Goal: Transaction & Acquisition: Purchase product/service

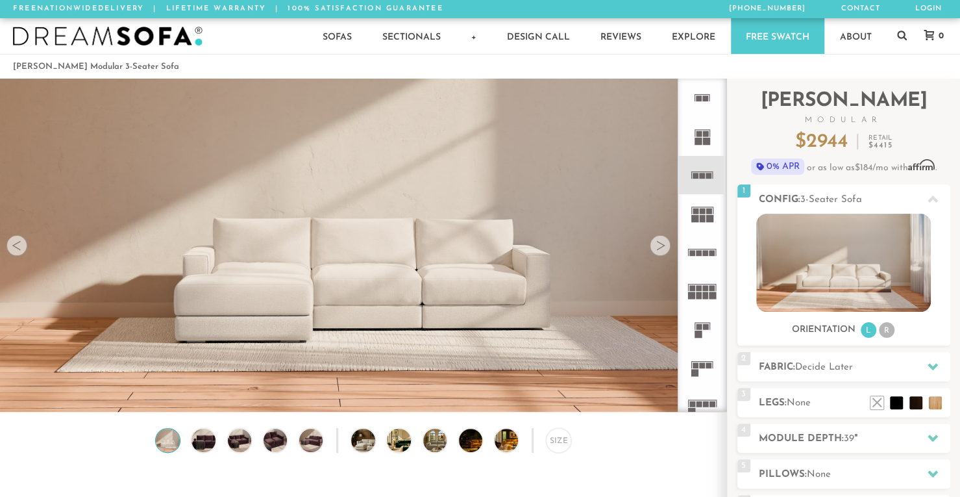
scroll to position [14451, 950]
click at [840, 372] on h2 "Fabric: Decide Later" at bounding box center [855, 367] width 192 height 15
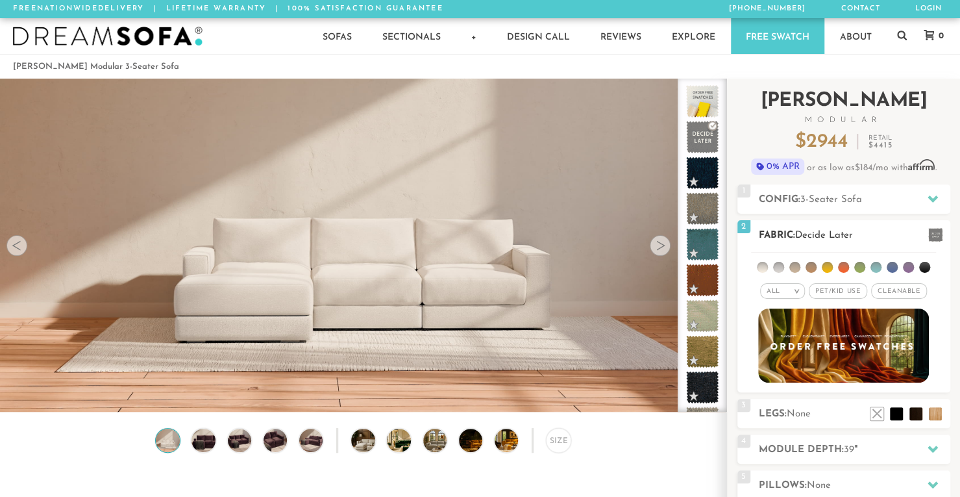
click at [829, 292] on span "Pet/Kid Use x" at bounding box center [838, 291] width 58 height 16
click at [893, 290] on span "Cleanable x" at bounding box center [904, 291] width 56 height 16
click at [790, 292] on em ">" at bounding box center [787, 291] width 10 height 6
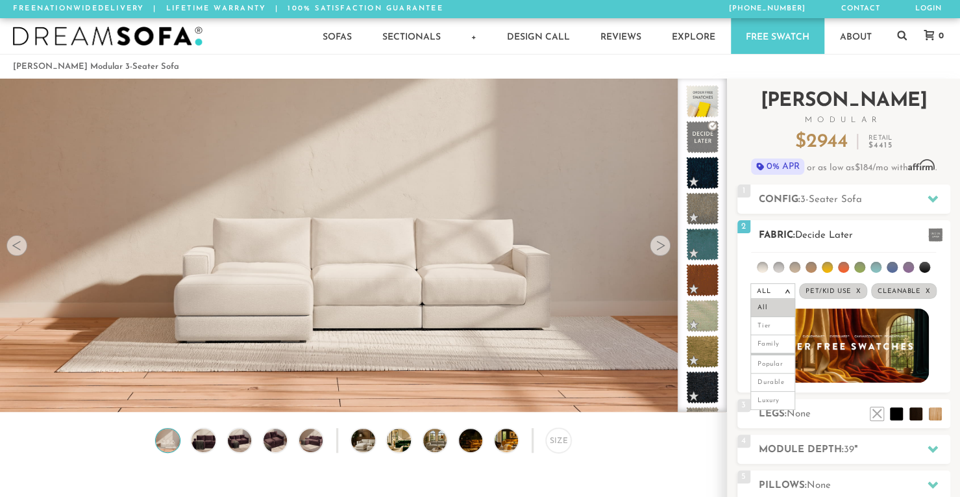
click at [790, 292] on em ">" at bounding box center [787, 291] width 10 height 6
click at [926, 262] on li at bounding box center [924, 267] width 11 height 11
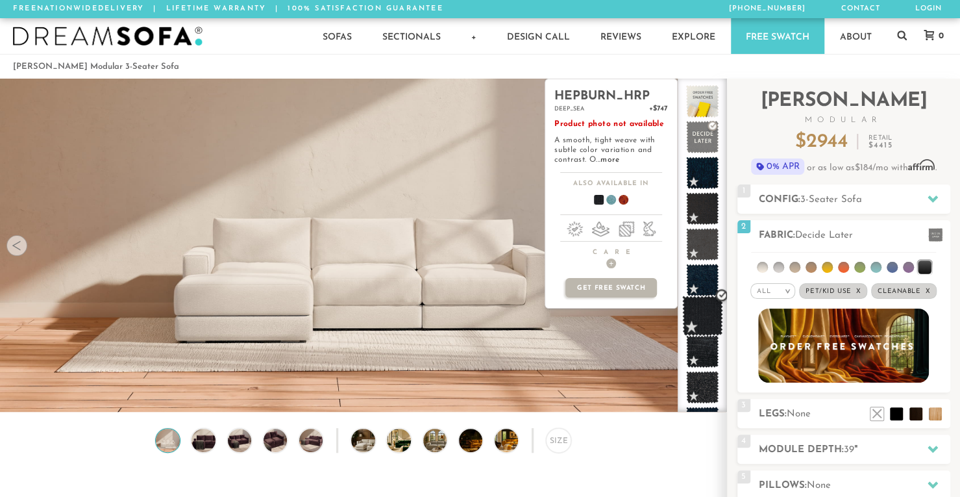
click at [697, 316] on span at bounding box center [702, 315] width 41 height 41
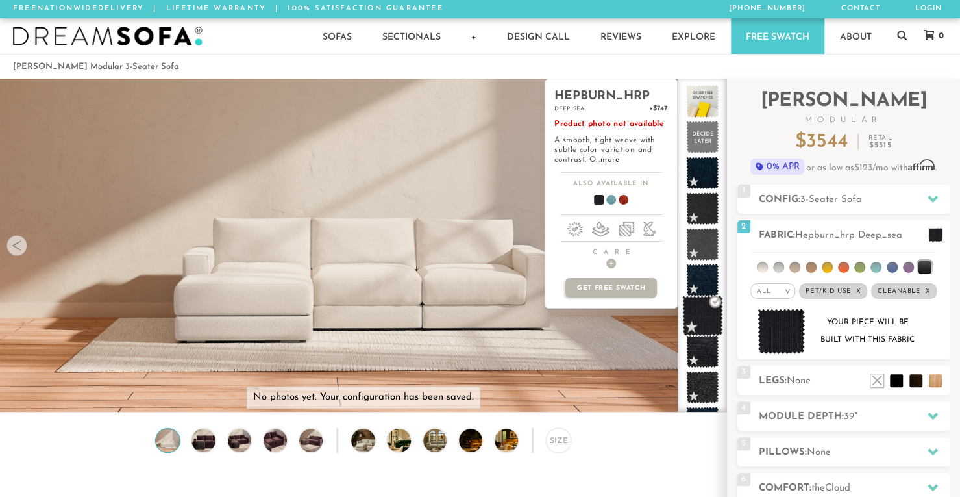
click at [700, 318] on span at bounding box center [702, 315] width 41 height 41
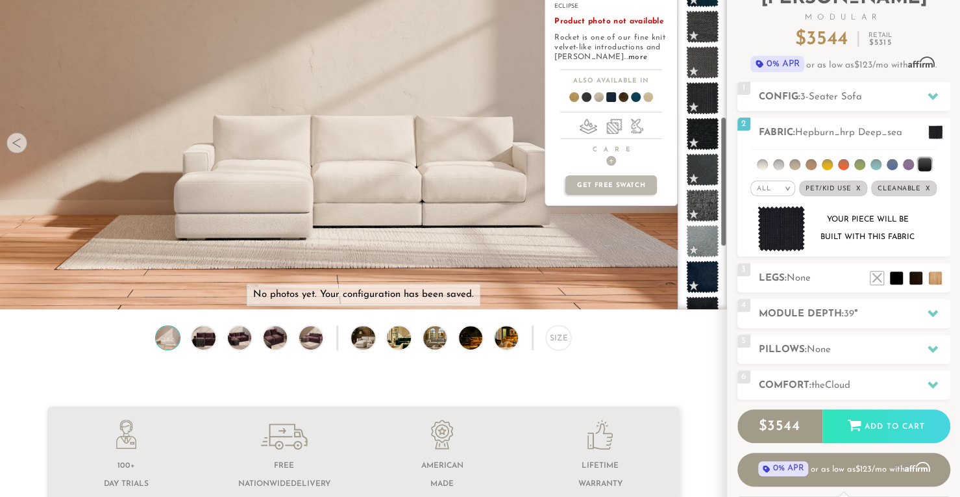
scroll to position [0, 0]
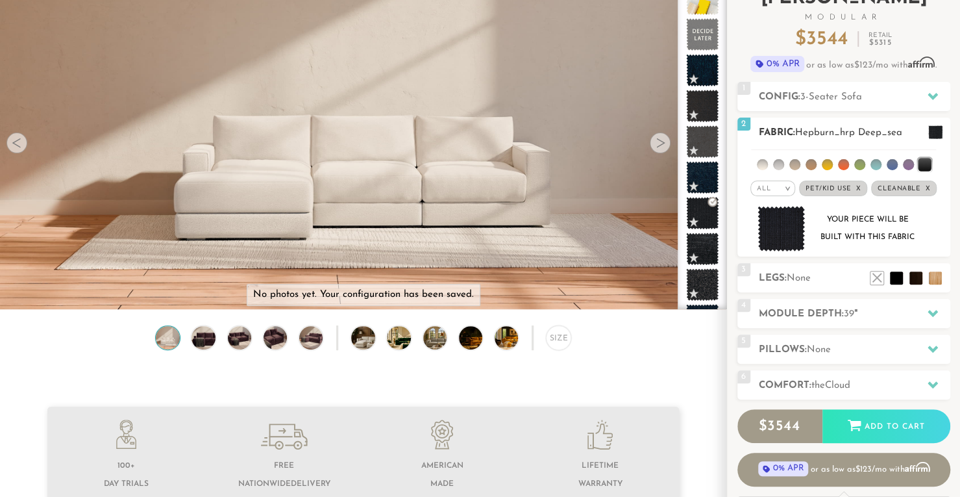
click at [895, 162] on li at bounding box center [892, 164] width 11 height 11
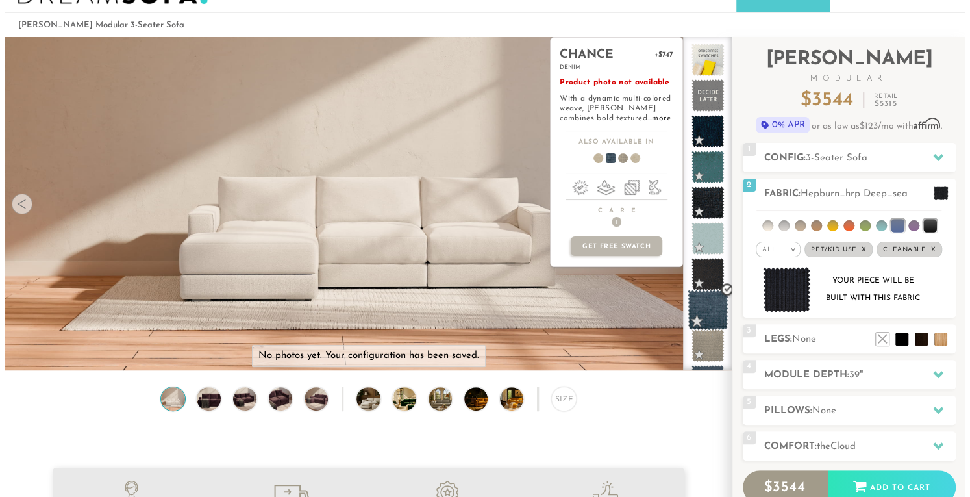
scroll to position [35, 0]
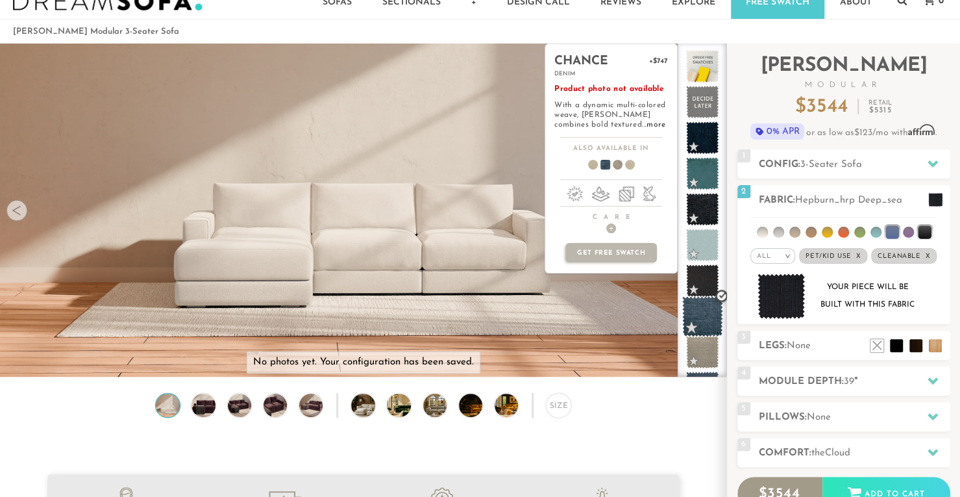
click at [693, 309] on span at bounding box center [702, 316] width 41 height 41
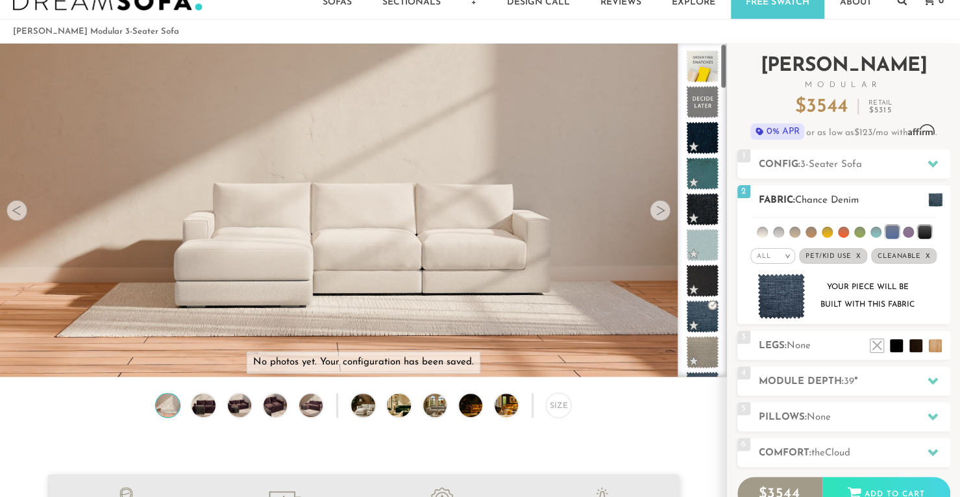
click at [768, 291] on img at bounding box center [782, 296] width 48 height 46
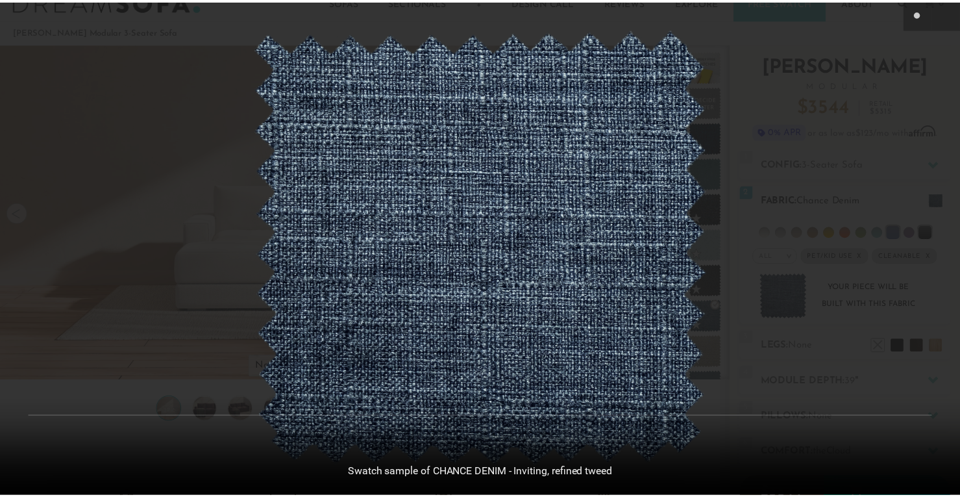
scroll to position [14475, 960]
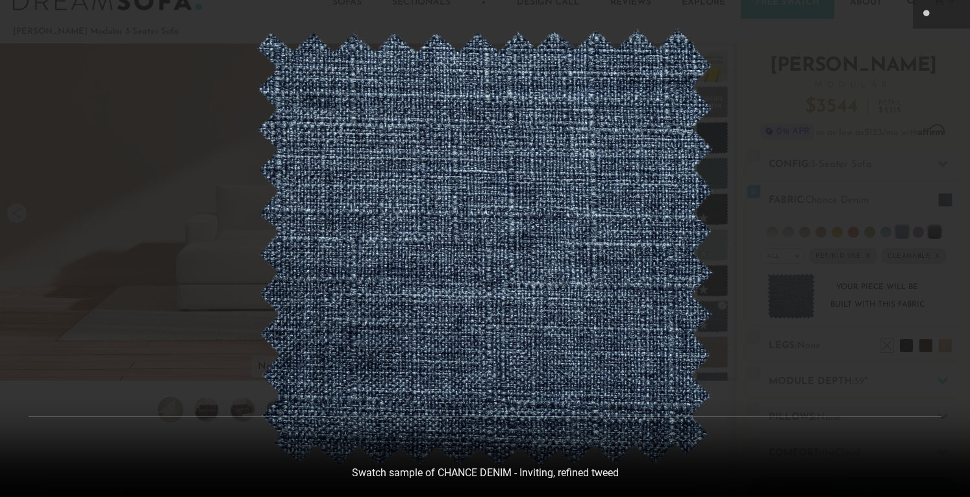
click at [869, 186] on div at bounding box center [485, 248] width 970 height 497
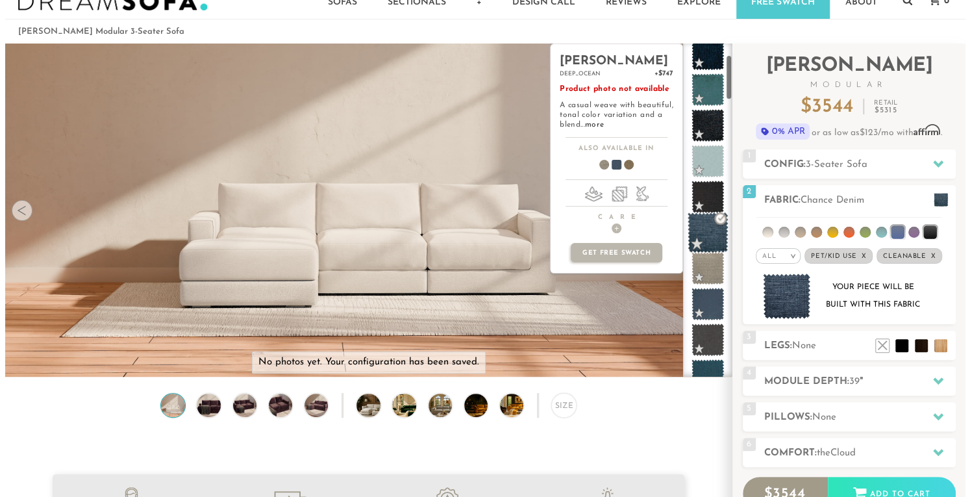
scroll to position [84, 0]
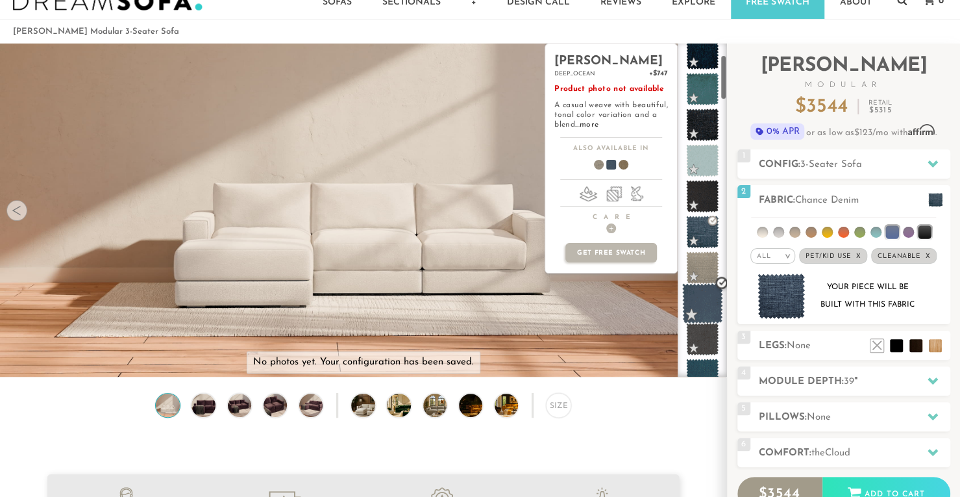
click at [701, 301] on span at bounding box center [702, 303] width 41 height 41
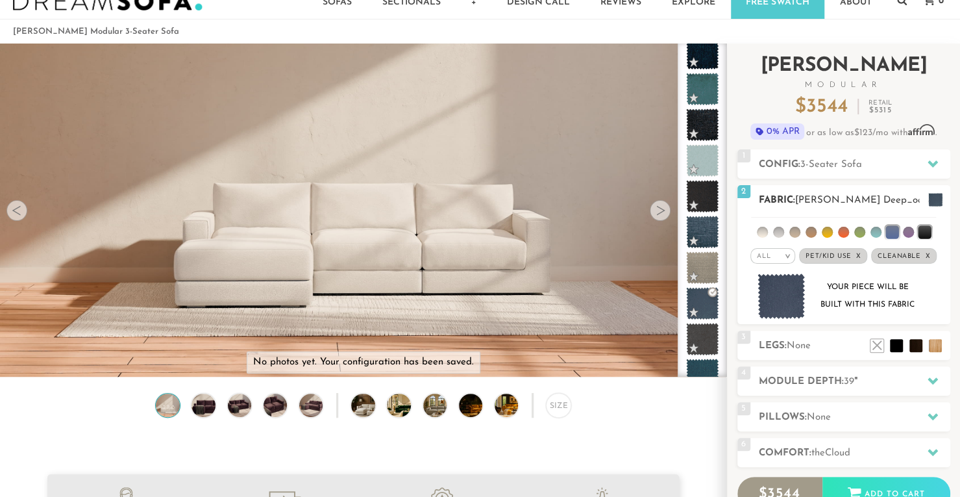
click at [777, 305] on img at bounding box center [782, 296] width 48 height 46
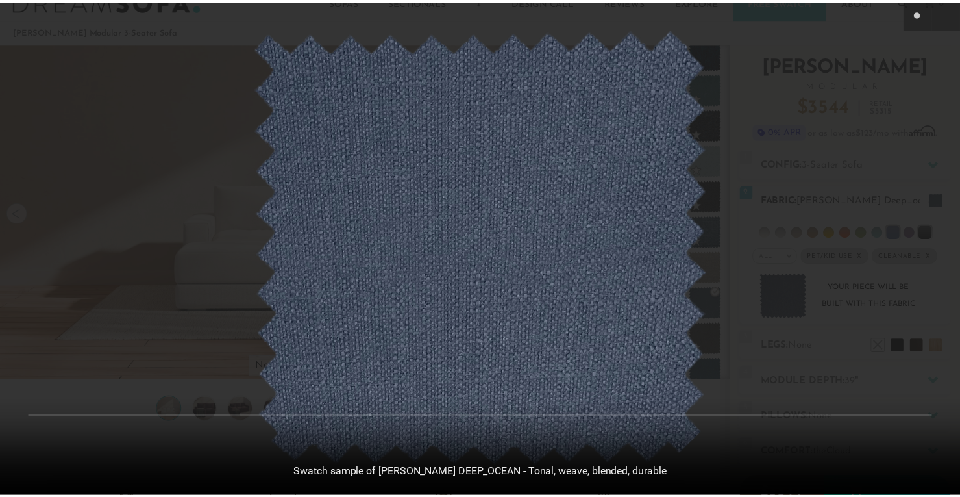
scroll to position [14475, 960]
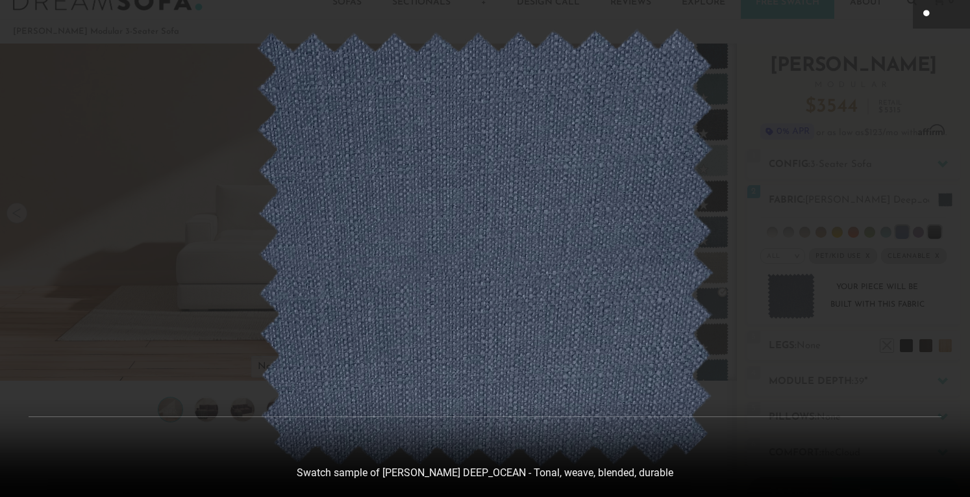
click at [924, 9] on icon at bounding box center [927, 14] width 16 height 16
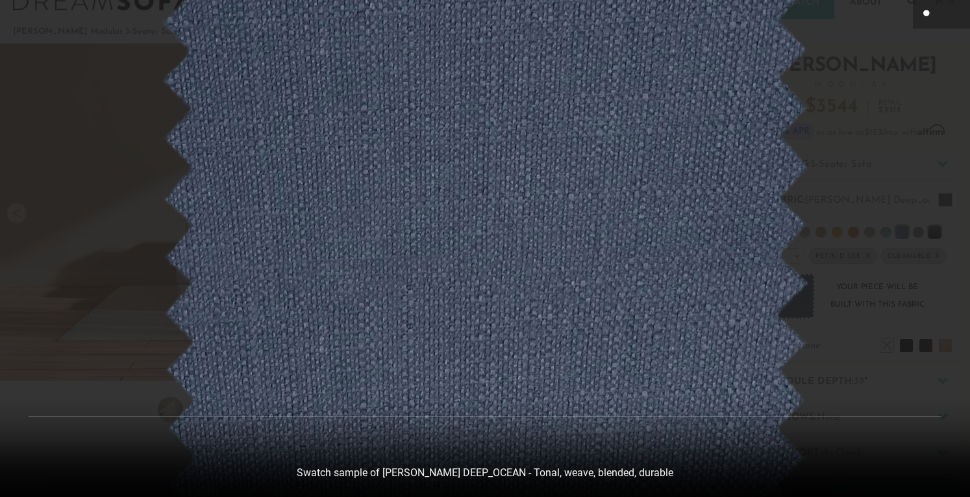
click at [927, 150] on div at bounding box center [485, 248] width 970 height 497
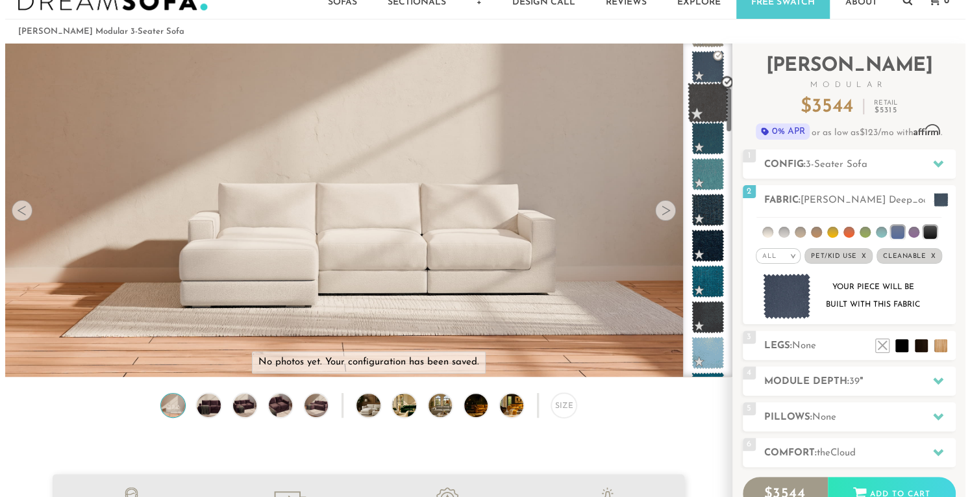
scroll to position [322, 0]
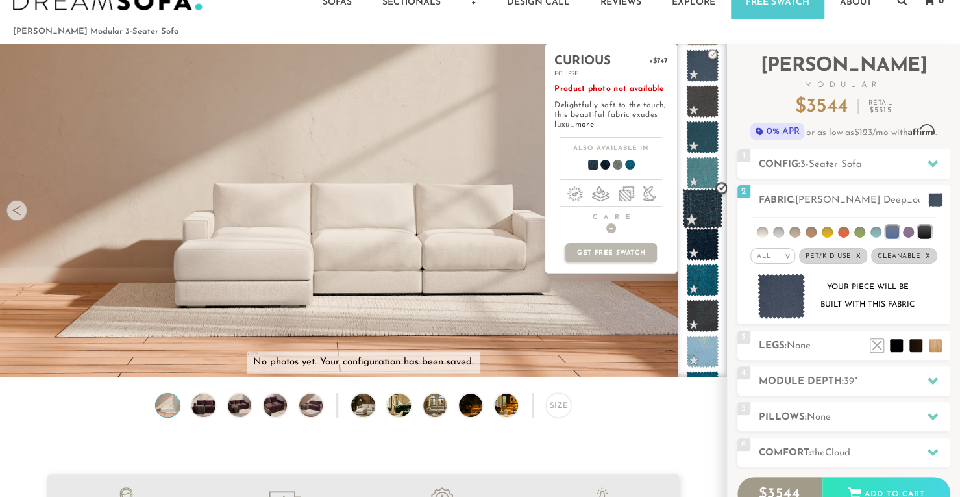
click at [701, 190] on span at bounding box center [702, 208] width 41 height 41
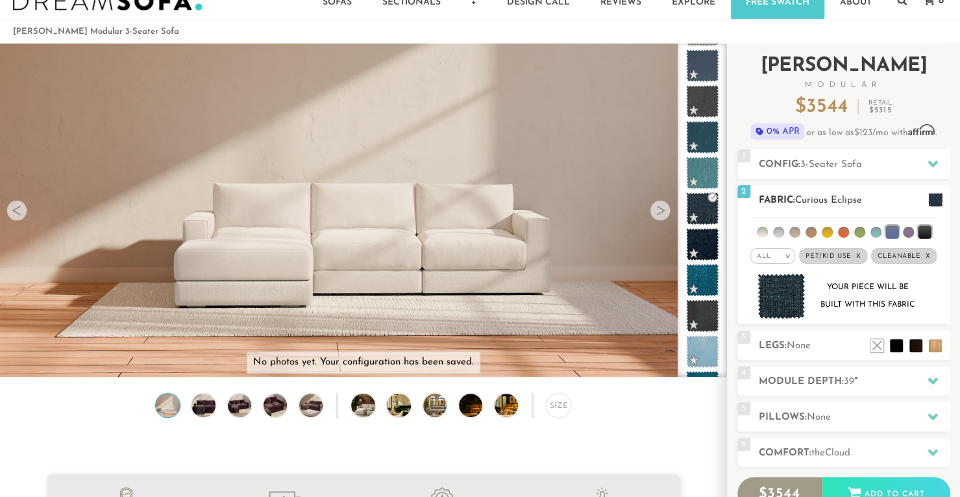
click at [786, 301] on img at bounding box center [782, 296] width 48 height 46
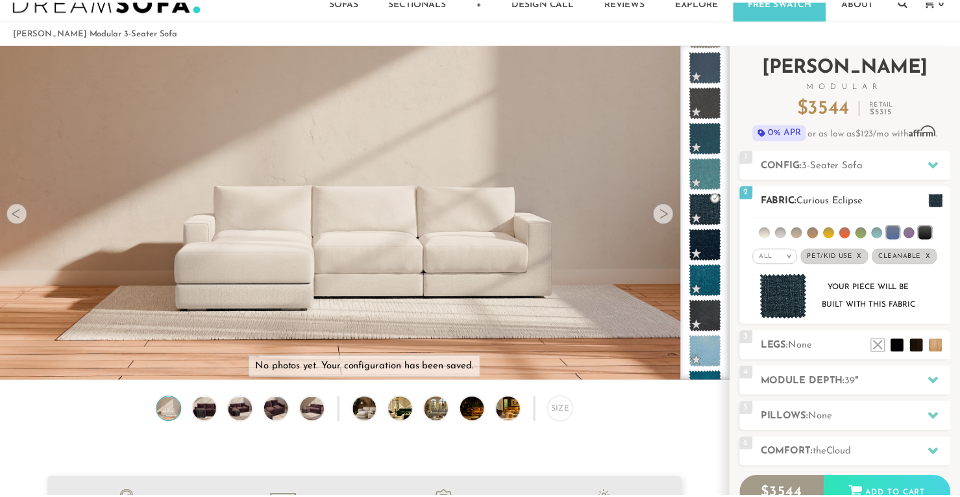
scroll to position [14475, 960]
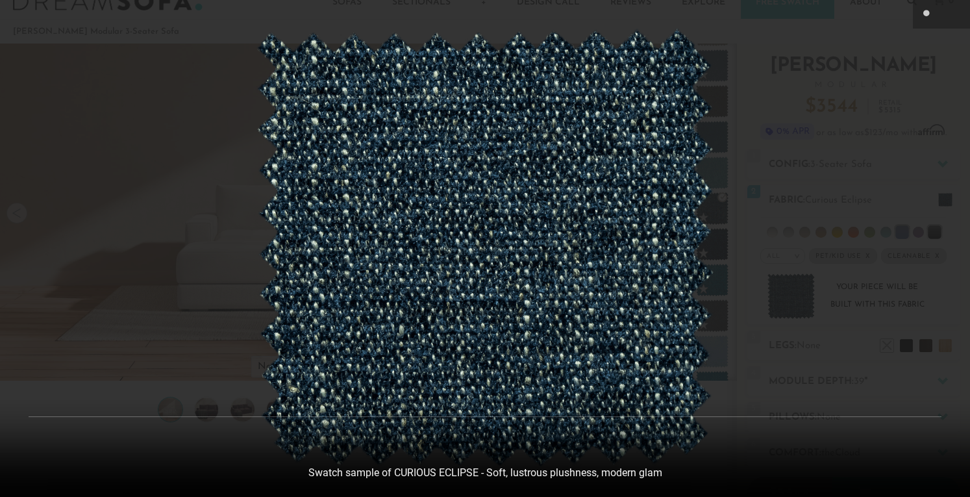
click at [887, 224] on div at bounding box center [485, 248] width 970 height 497
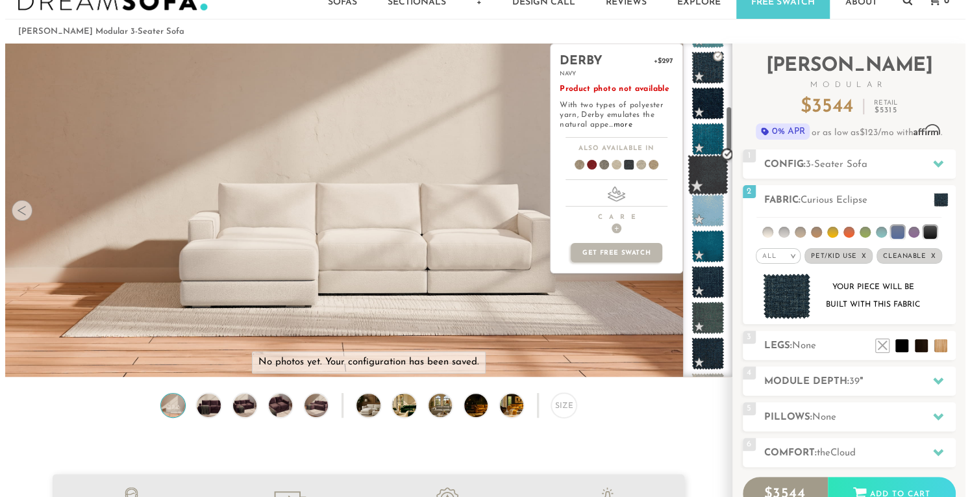
scroll to position [463, 0]
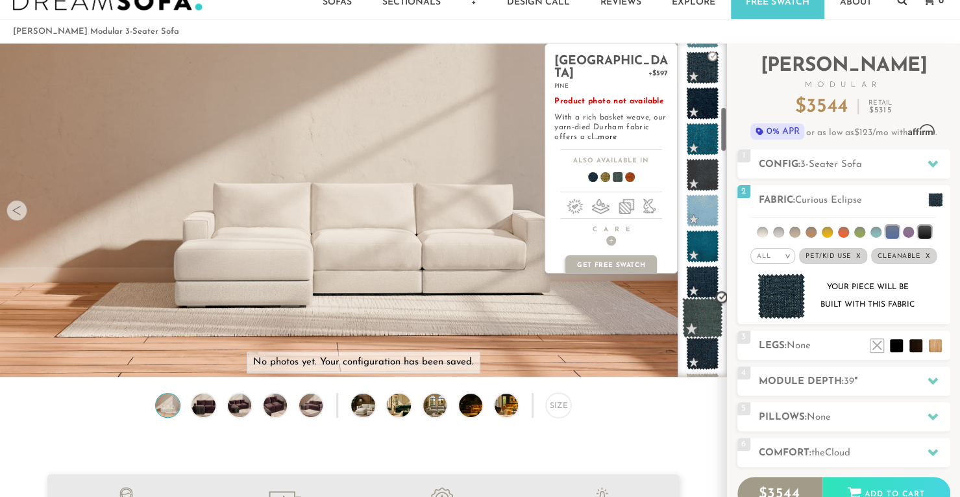
click at [704, 325] on span at bounding box center [702, 317] width 41 height 41
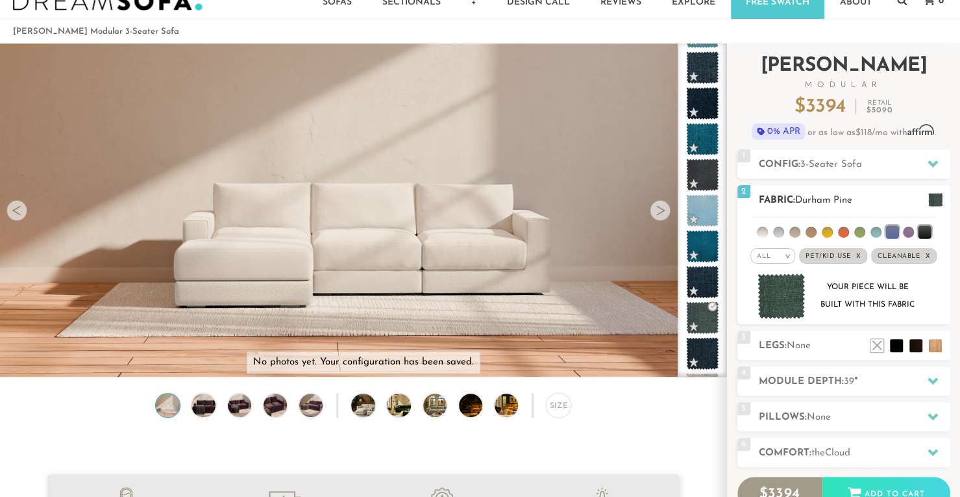
click at [786, 294] on img at bounding box center [782, 296] width 48 height 46
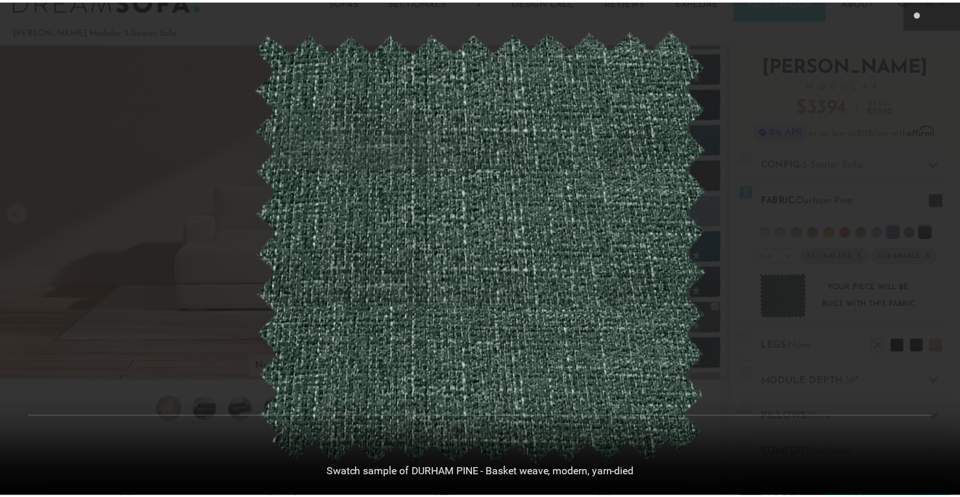
scroll to position [14475, 960]
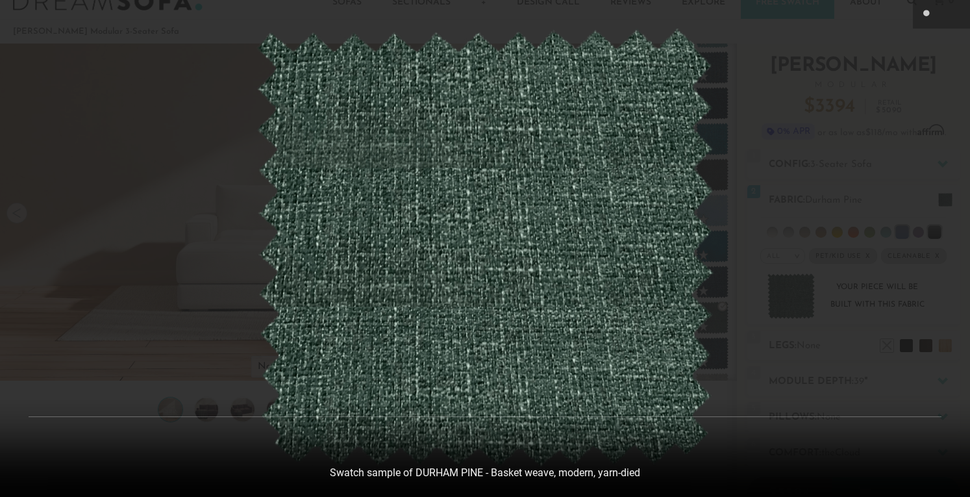
click at [904, 205] on div at bounding box center [485, 248] width 970 height 497
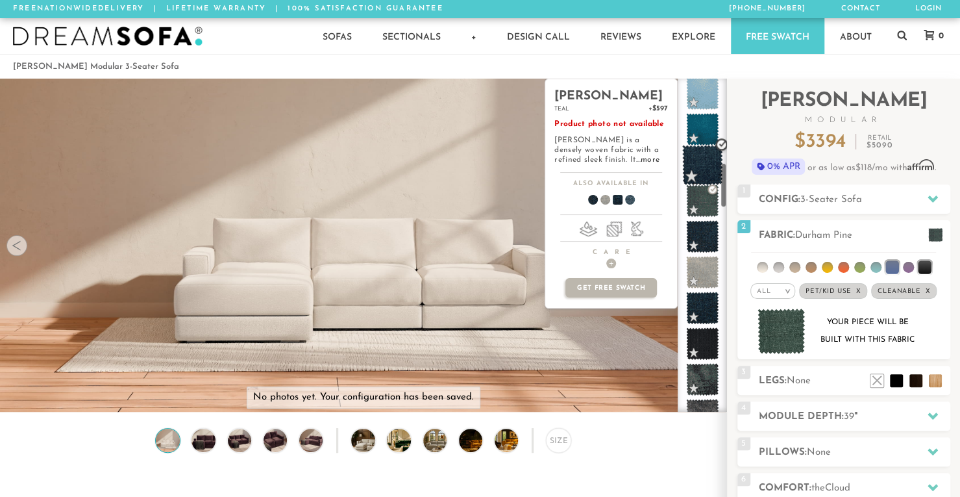
scroll to position [619, 0]
